Goal: Find specific page/section: Find specific page/section

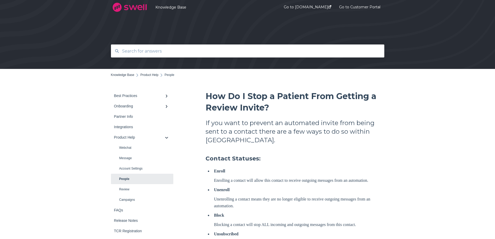
click at [128, 50] on input "text" at bounding box center [248, 50] width 258 height 11
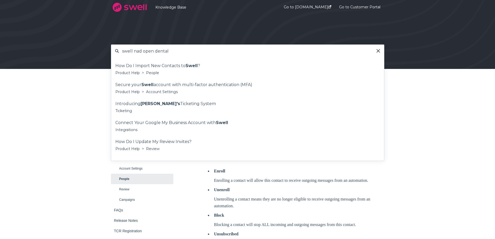
type input "swell nad open dental"
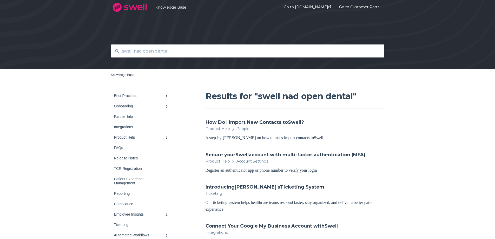
drag, startPoint x: 172, startPoint y: 51, endPoint x: 108, endPoint y: 50, distance: 63.9
click at [108, 50] on div "swell nad open dental" at bounding box center [248, 50] width 284 height 13
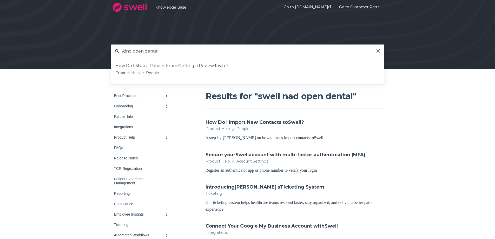
type input "/dnd open dental"
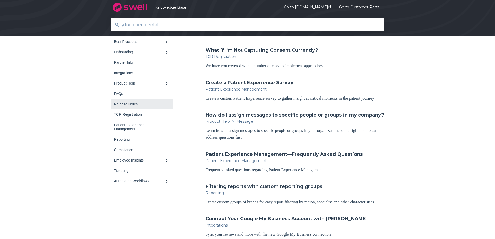
scroll to position [173, 0]
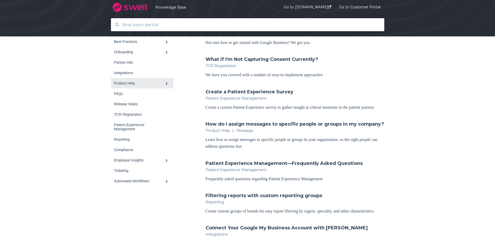
click at [138, 83] on div "Product Help" at bounding box center [139, 83] width 51 height 4
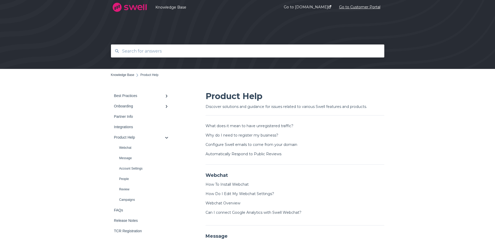
click at [347, 5] on link "Go to Customer Portal" at bounding box center [359, 7] width 41 height 20
